Goal: Information Seeking & Learning: Learn about a topic

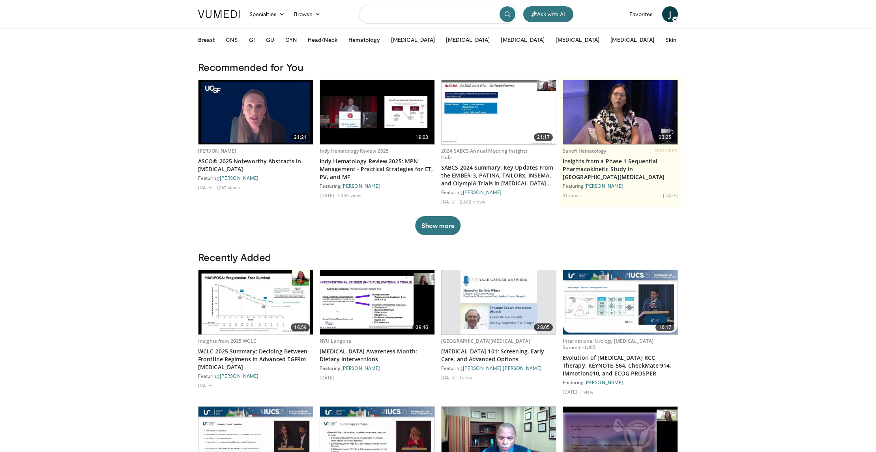
click at [428, 15] on input "Search topics, interventions" at bounding box center [438, 14] width 158 height 19
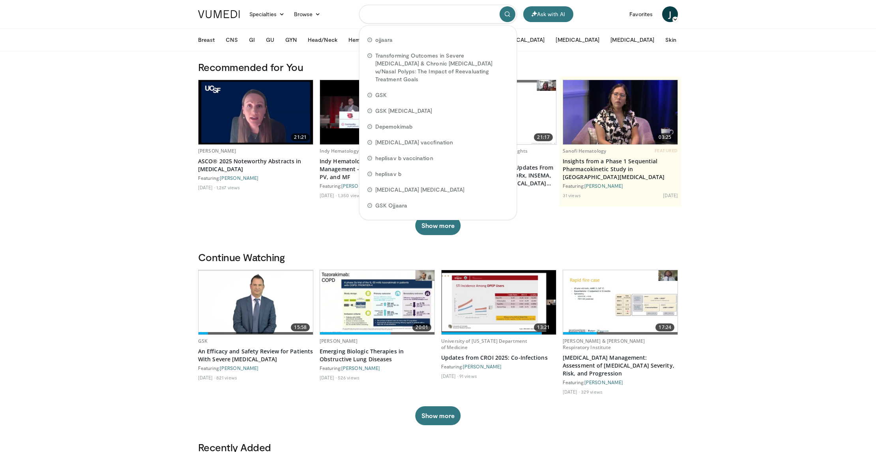
click at [432, 18] on input "Search topics, interventions" at bounding box center [438, 14] width 158 height 19
type input "********"
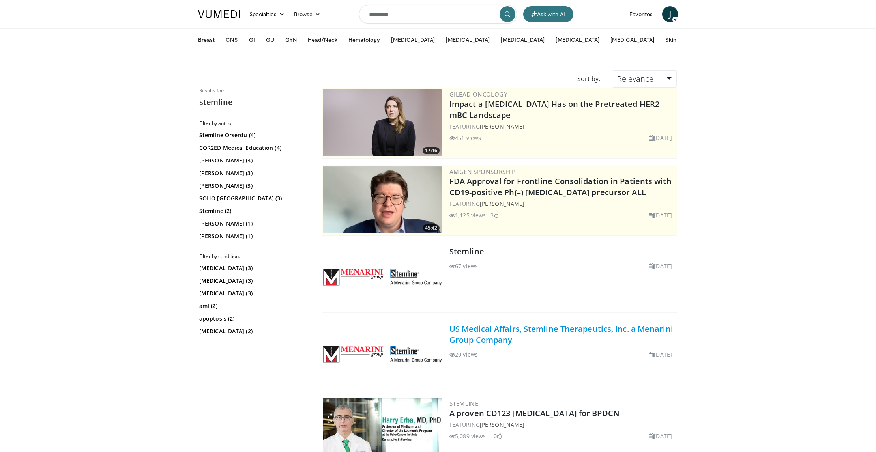
click at [498, 334] on link "US Medical Affairs, Stemline Therapeutics, Inc. a Menarini Group Company" at bounding box center [562, 335] width 224 height 22
